Goal: Check status

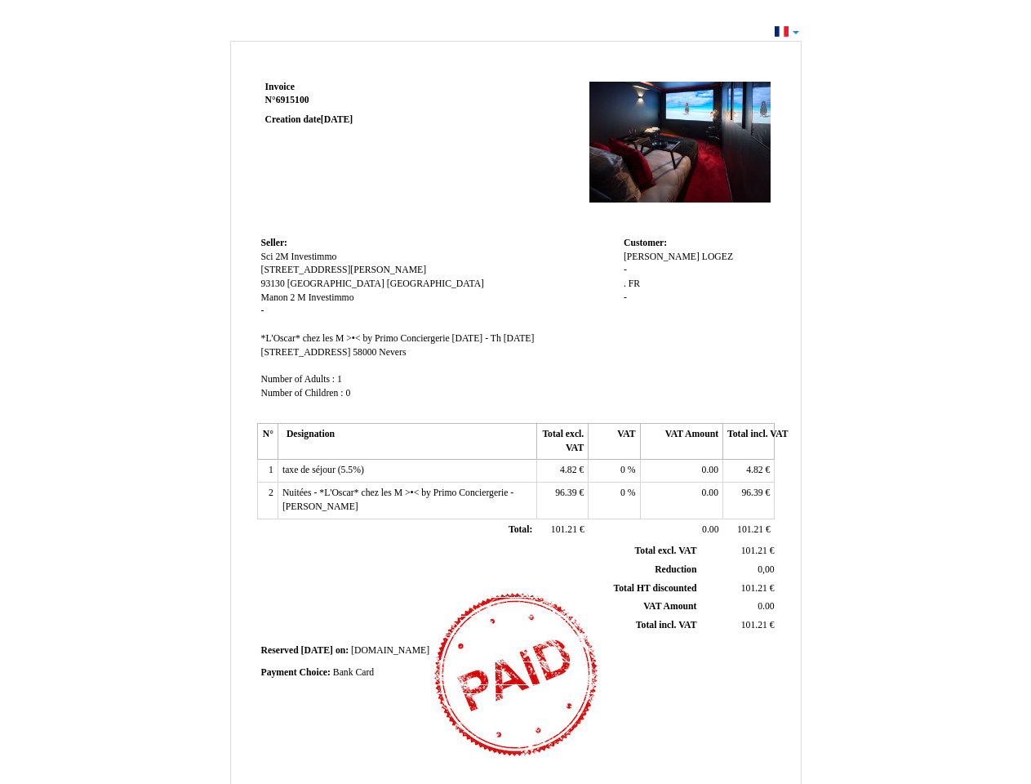
click at [280, 87] on span "Invoice" at bounding box center [279, 87] width 29 height 11
click at [295, 100] on span "6915100" at bounding box center [292, 100] width 33 height 11
click at [274, 242] on span "Seller:" at bounding box center [274, 243] width 26 height 11
click at [299, 256] on span "Sci 2M Investimmo" at bounding box center [299, 256] width 76 height 11
click at [307, 269] on span "[STREET_ADDRESS][PERSON_NAME]" at bounding box center [344, 269] width 166 height 11
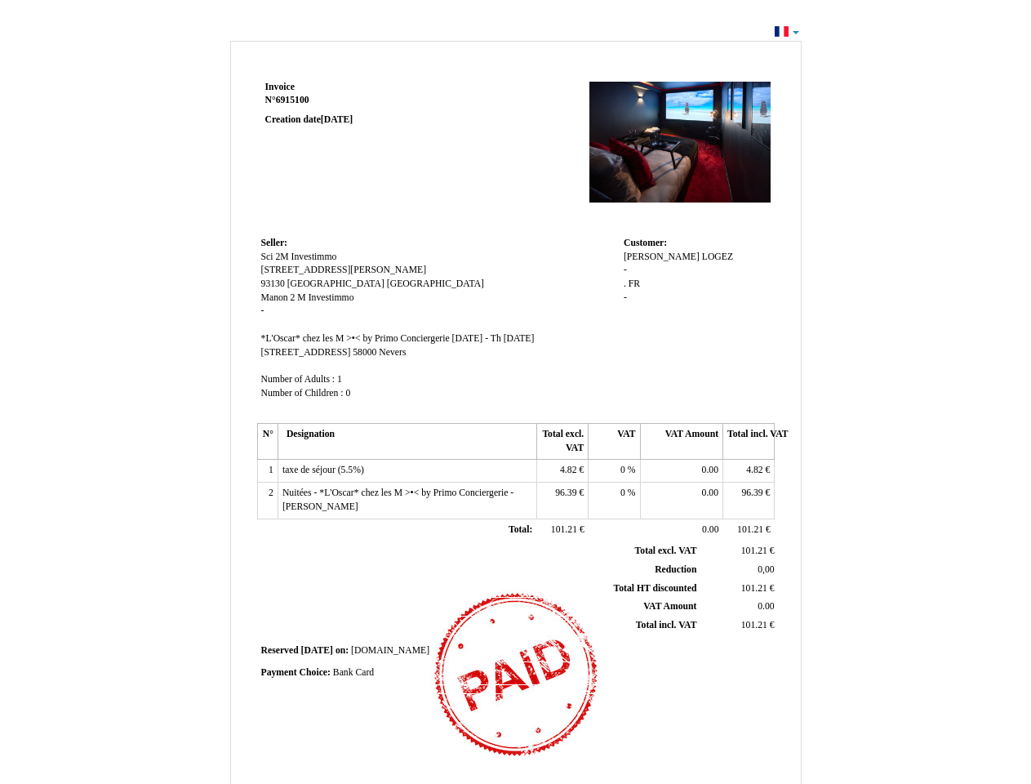
click at [274, 283] on span "93130" at bounding box center [273, 283] width 24 height 11
click at [323, 283] on span "[GEOGRAPHIC_DATA]" at bounding box center [335, 283] width 97 height 11
click at [387, 283] on span "[GEOGRAPHIC_DATA]" at bounding box center [435, 283] width 97 height 11
click at [276, 297] on span "Manon" at bounding box center [274, 297] width 27 height 11
click at [322, 297] on span "2 M Investimmo" at bounding box center [323, 297] width 64 height 11
